Goal: Use online tool/utility: Use online tool/utility

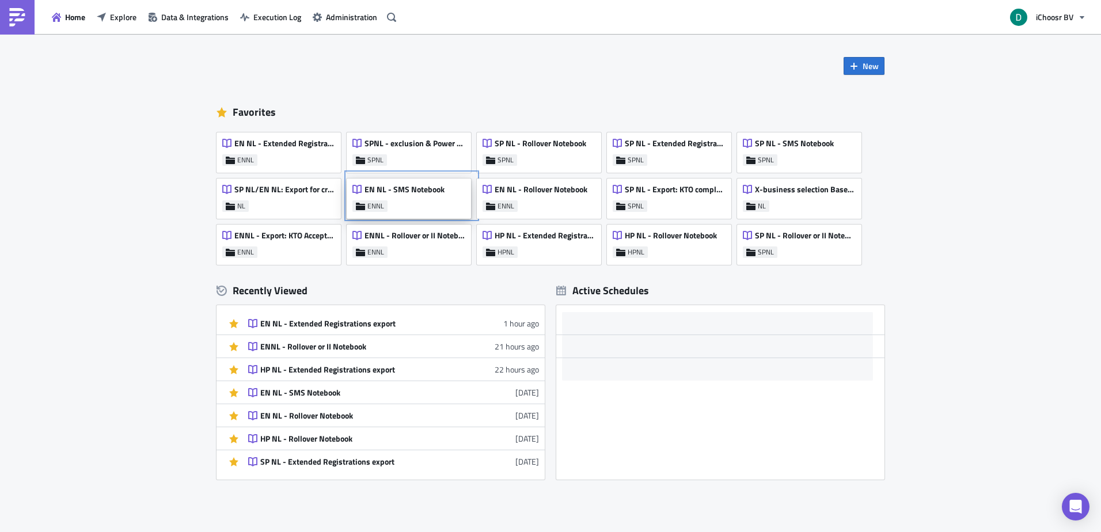
click at [409, 199] on div "EN NL - SMS Notebook" at bounding box center [398, 192] width 92 height 16
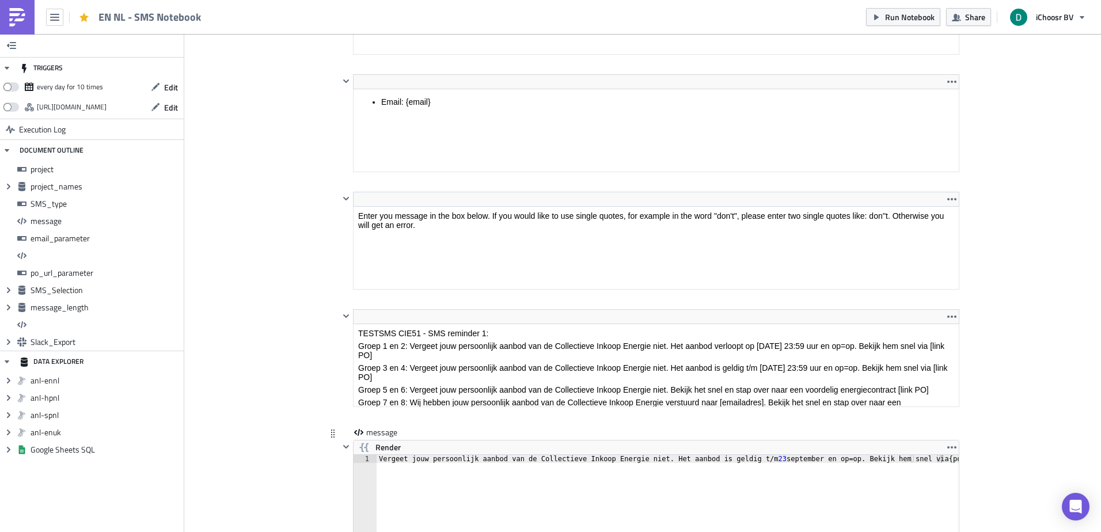
click at [743, 458] on div "Vergeet jouw persoonlijk aanbod van de Collectieve Inkoop Energie niet. Het aan…" at bounding box center [674, 503] width 595 height 97
click at [746, 458] on div "Vergeet jouw persoonlijk aanbod van de Collectieve Inkoop Energie niet. Het aan…" at bounding box center [674, 503] width 595 height 97
type textarea "Vergeet jouw persoonlijk aanbod van de Collectieve Inkoop Energie niet. Het aan…"
drag, startPoint x: 1042, startPoint y: 368, endPoint x: 530, endPoint y: 73, distance: 590.3
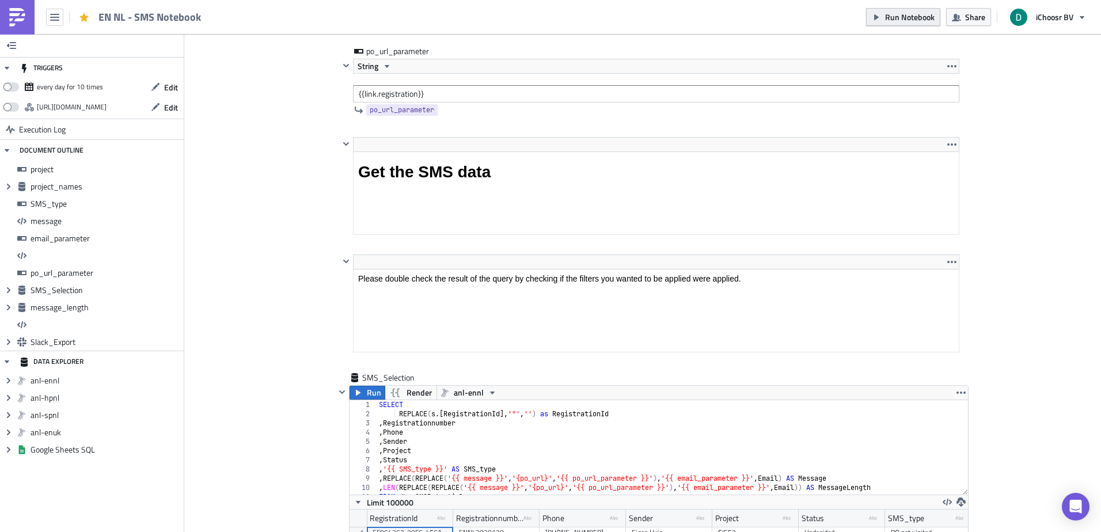
click at [908, 15] on span "Run Notebook" at bounding box center [910, 17] width 50 height 12
